Goal: Task Accomplishment & Management: Complete application form

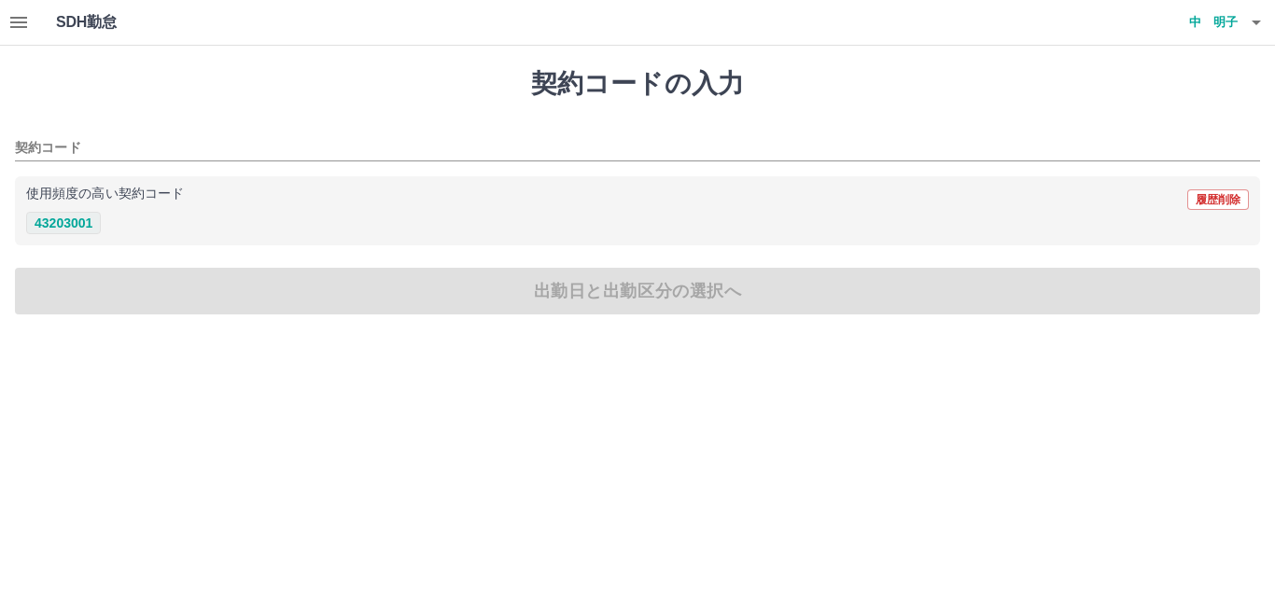
click at [90, 225] on button "43203001" at bounding box center [63, 223] width 75 height 22
type input "********"
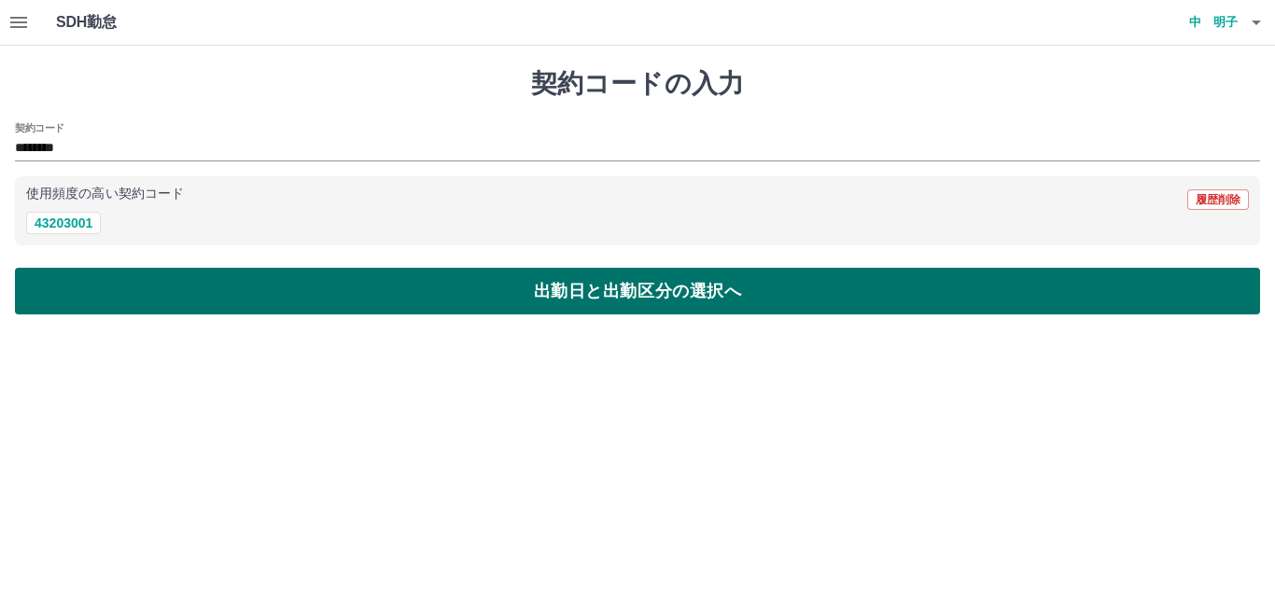
click at [132, 278] on button "出勤日と出勤区分の選択へ" at bounding box center [637, 291] width 1245 height 47
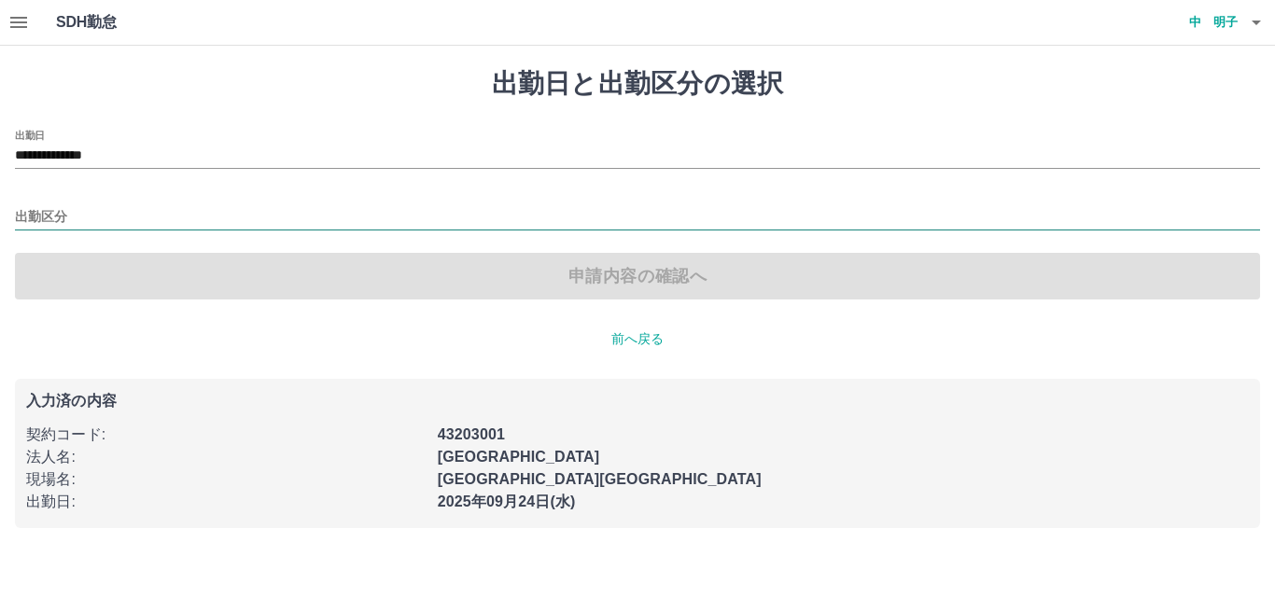
click at [52, 218] on input "出勤区分" at bounding box center [637, 217] width 1245 height 23
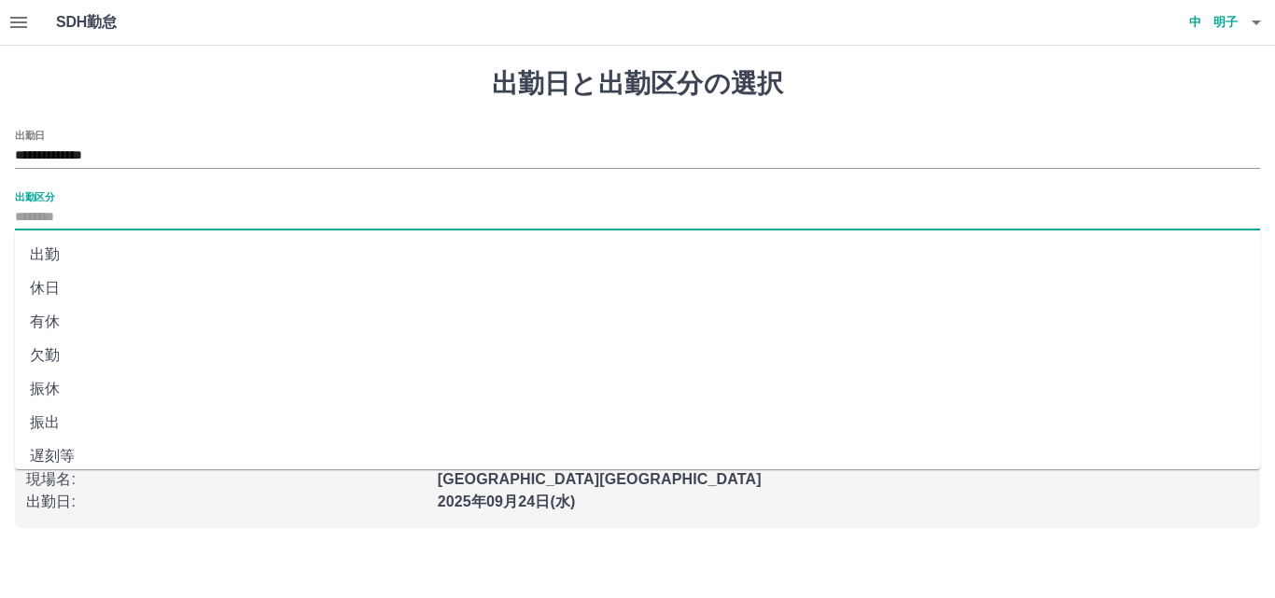
click at [50, 258] on li "出勤" at bounding box center [637, 255] width 1245 height 34
type input "**"
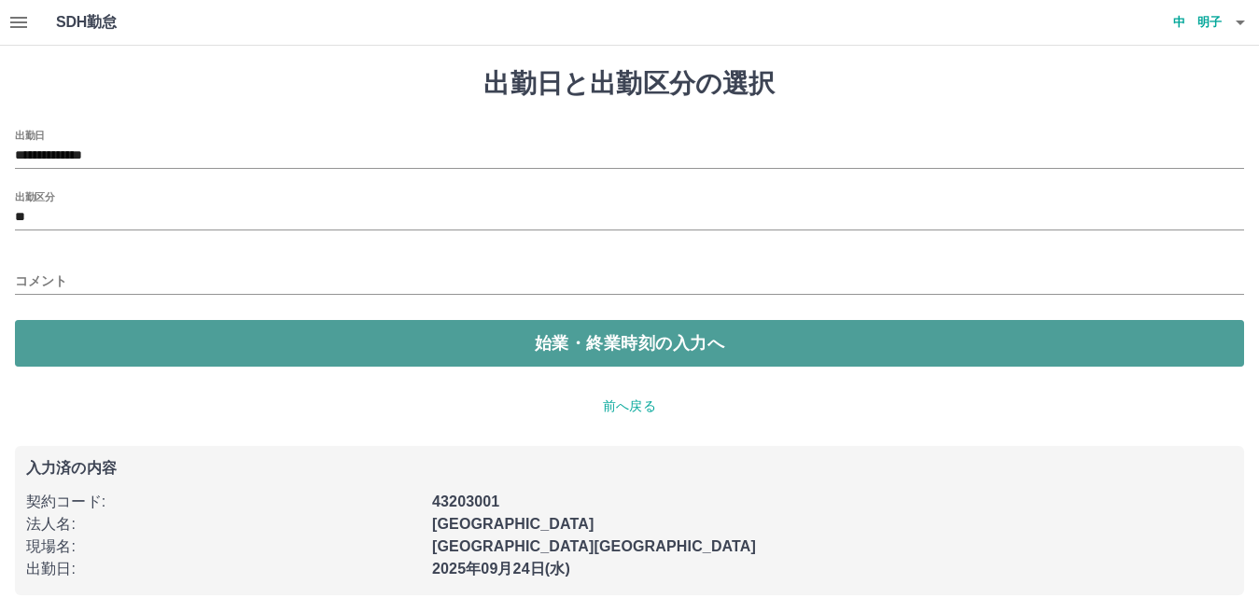
click at [139, 340] on button "始業・終業時刻の入力へ" at bounding box center [629, 343] width 1229 height 47
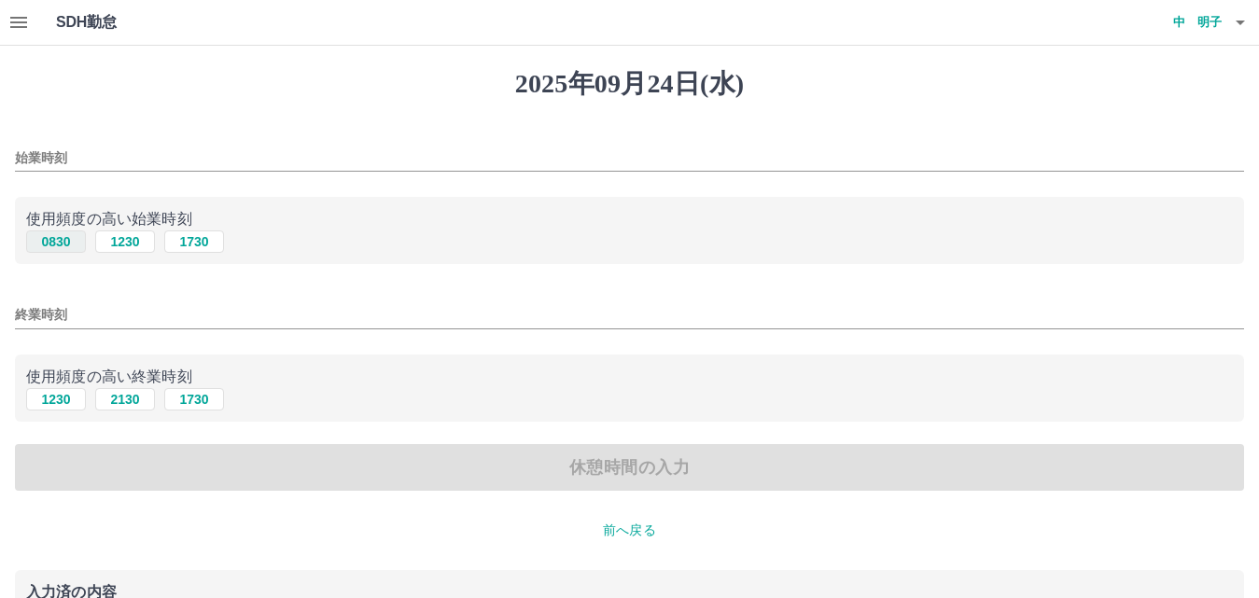
click at [66, 244] on button "0830" at bounding box center [56, 241] width 60 height 22
type input "****"
click at [191, 405] on button "1730" at bounding box center [194, 399] width 60 height 22
type input "****"
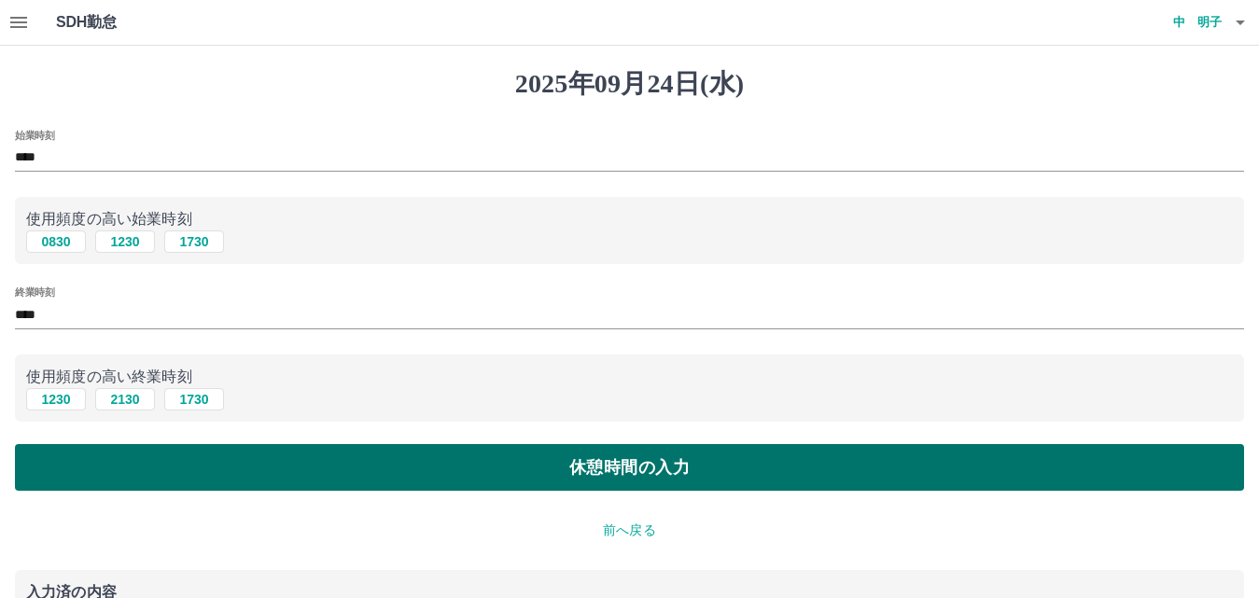
click at [214, 462] on button "休憩時間の入力" at bounding box center [629, 467] width 1229 height 47
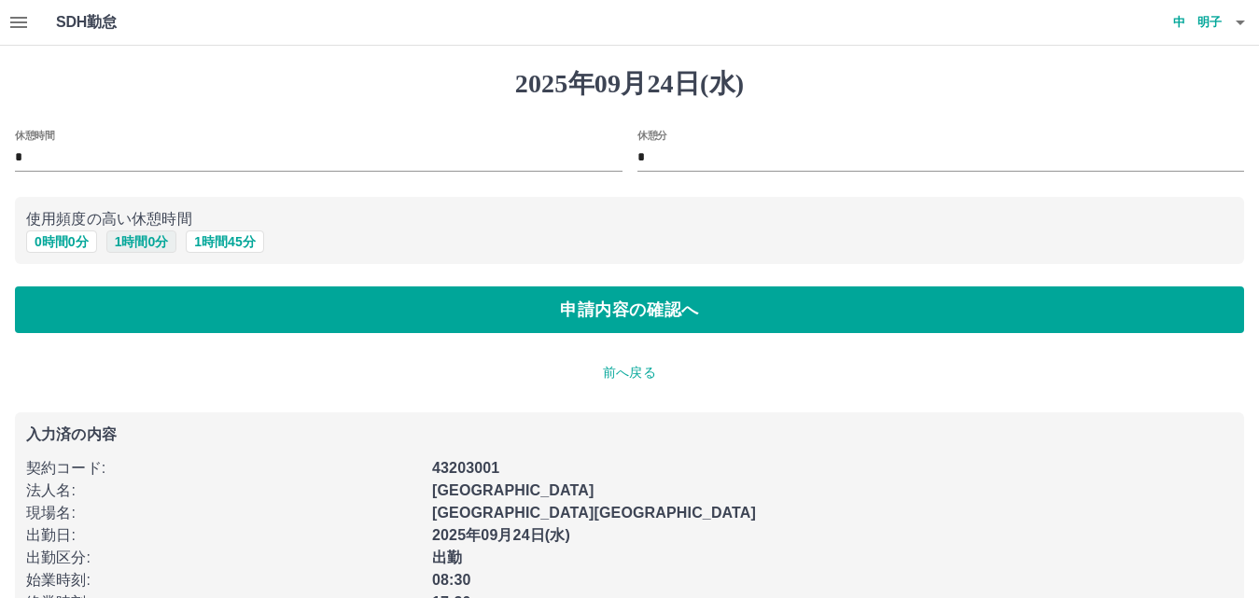
click at [127, 246] on button "1 時間 0 分" at bounding box center [141, 241] width 71 height 22
type input "*"
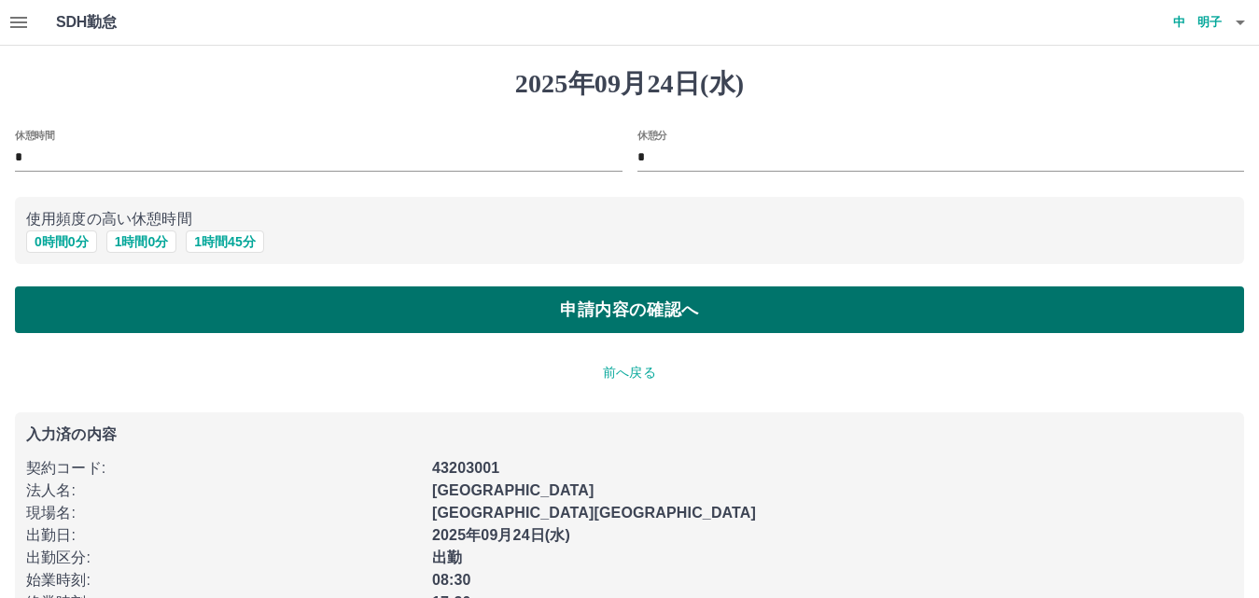
click at [205, 300] on button "申請内容の確認へ" at bounding box center [629, 309] width 1229 height 47
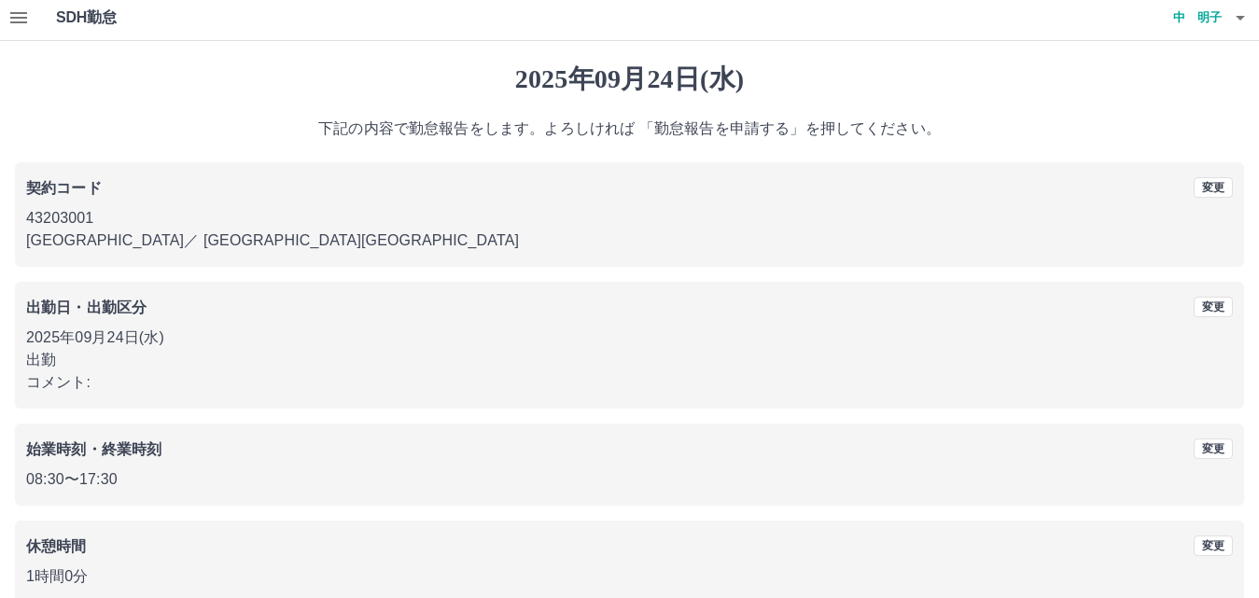
scroll to position [101, 0]
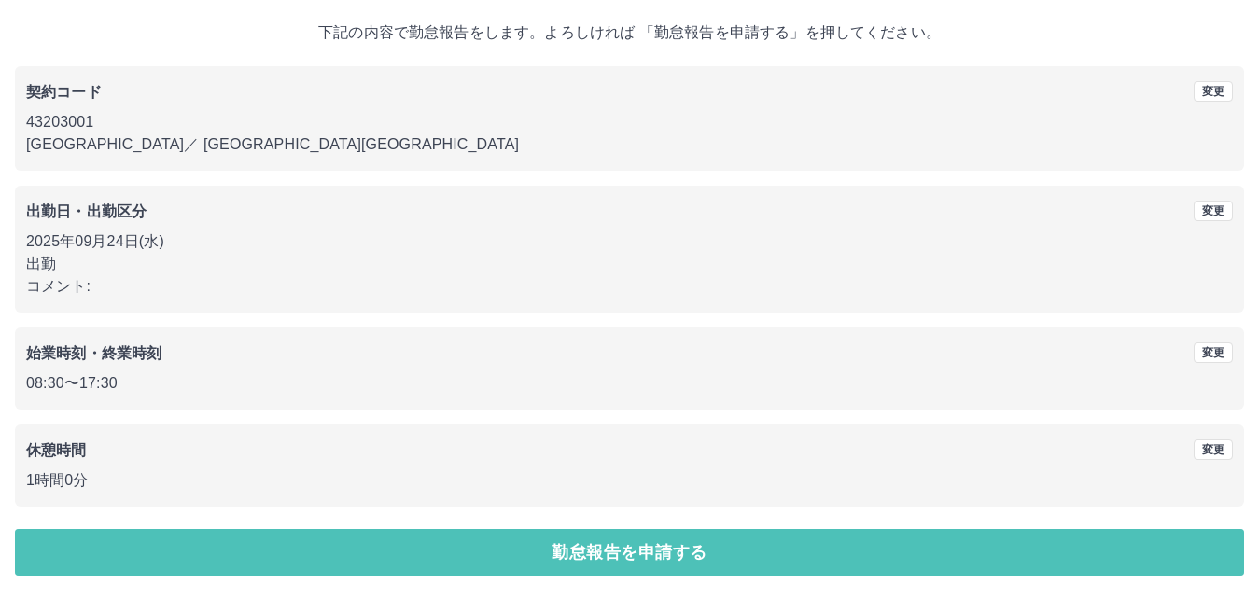
click at [804, 556] on button "勤怠報告を申請する" at bounding box center [629, 552] width 1229 height 47
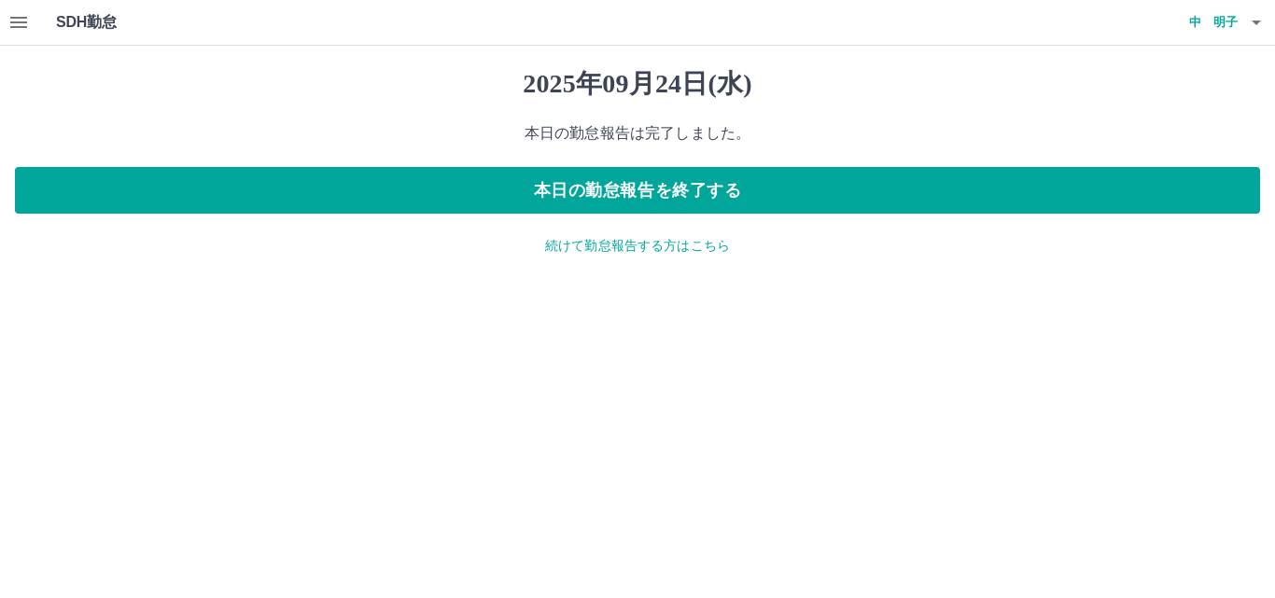
click at [27, 23] on icon "button" at bounding box center [18, 22] width 17 height 11
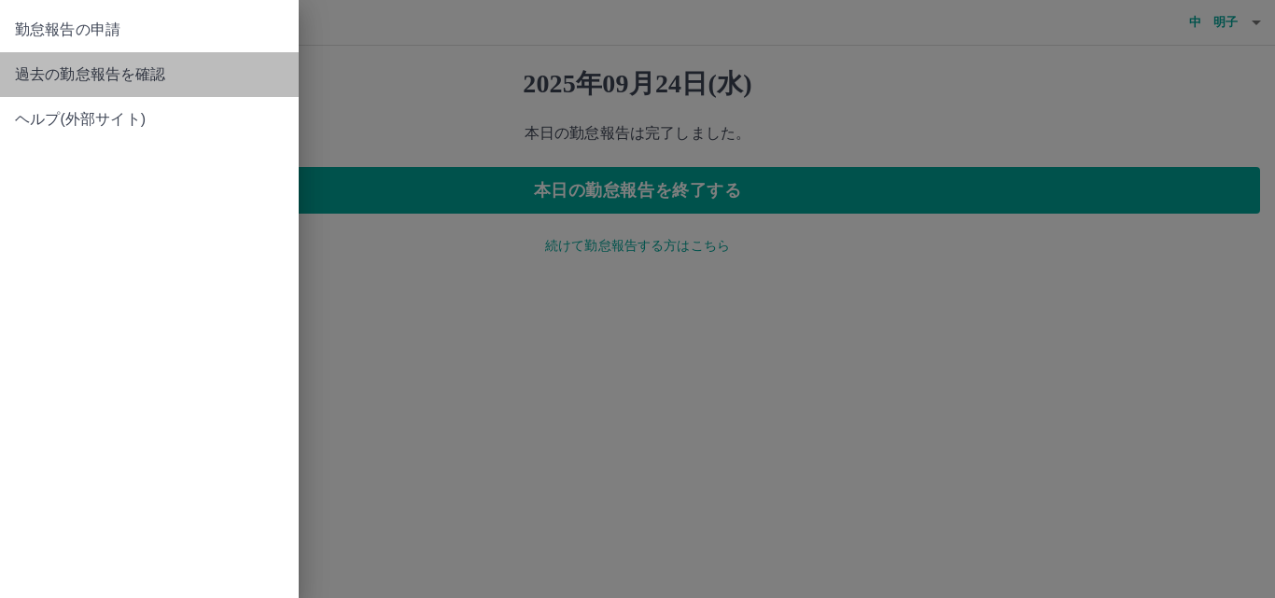
click at [93, 76] on span "過去の勤怠報告を確認" at bounding box center [149, 74] width 269 height 22
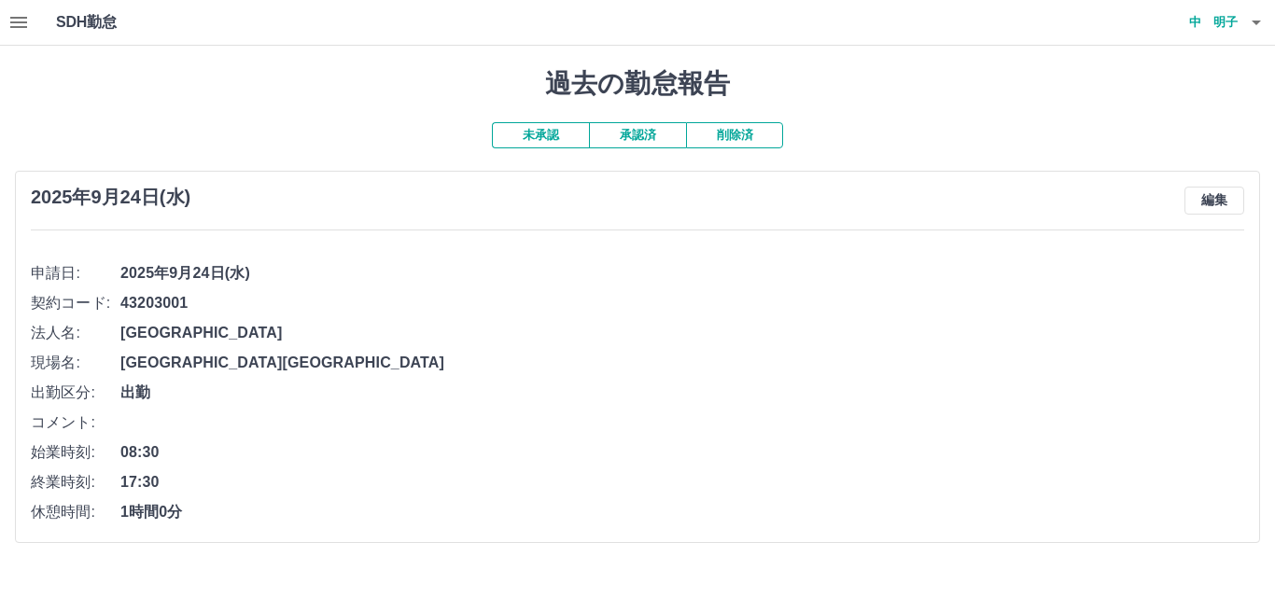
click at [642, 136] on button "承認済" at bounding box center [637, 135] width 97 height 26
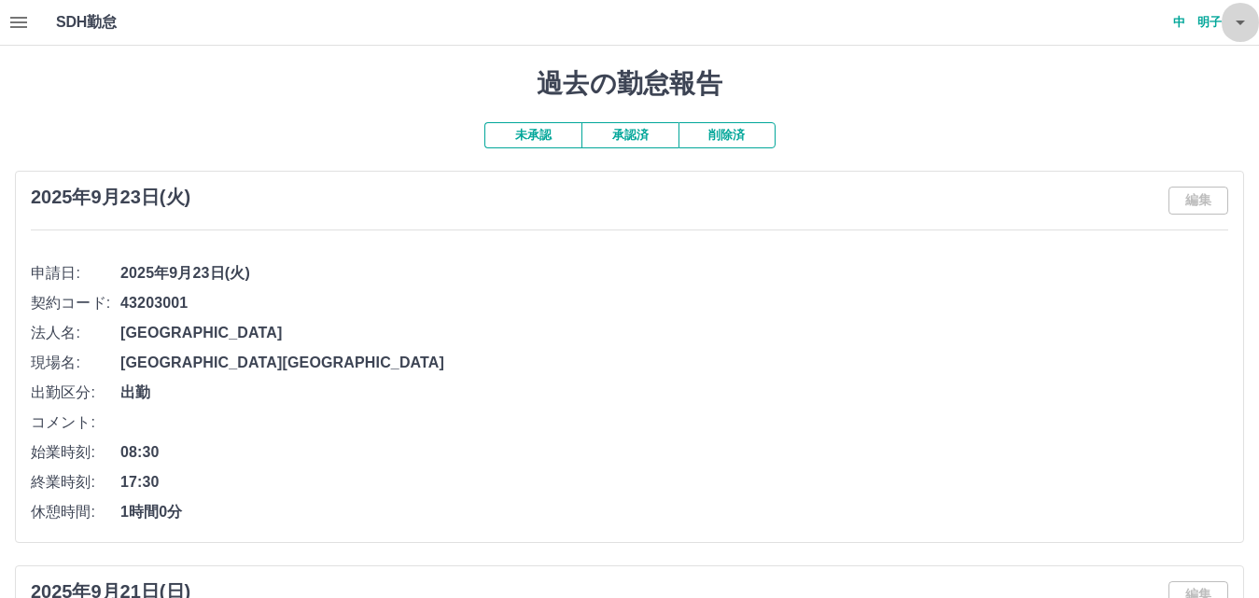
click at [1235, 27] on icon "button" at bounding box center [1240, 22] width 22 height 22
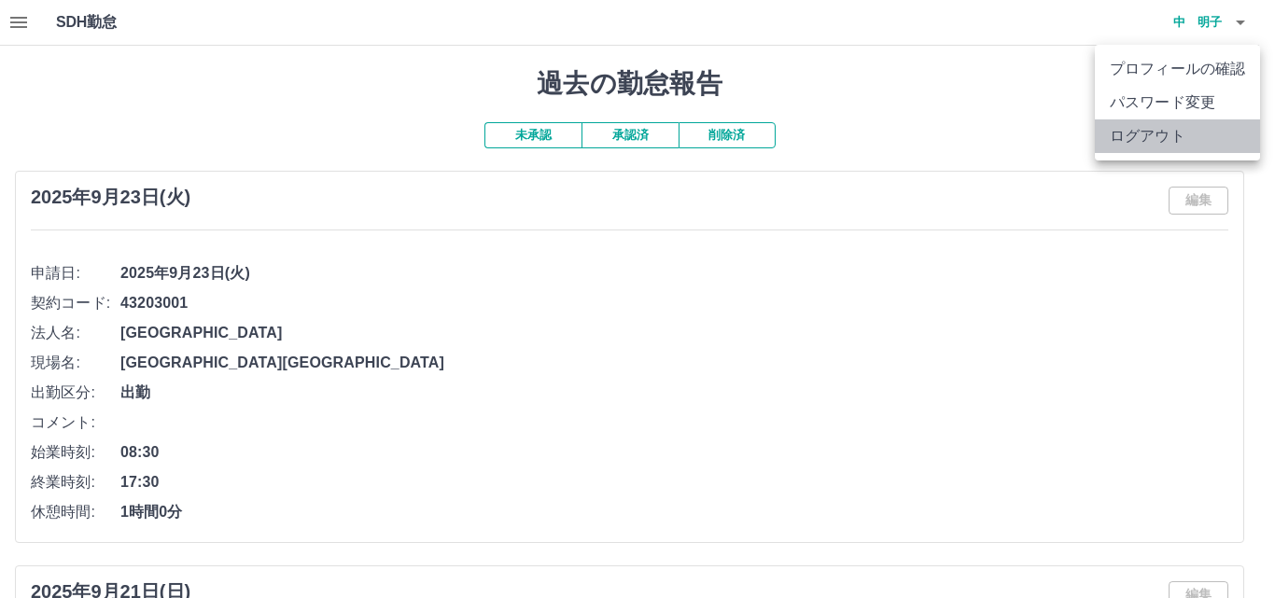
click at [1167, 128] on li "ログアウト" at bounding box center [1176, 136] width 165 height 34
